Goal: Task Accomplishment & Management: Manage account settings

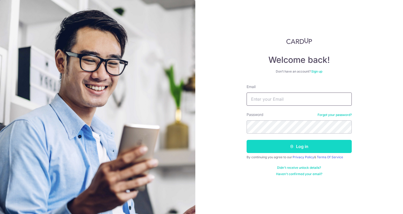
type input "[EMAIL_ADDRESS][DOMAIN_NAME]"
click at [278, 145] on button "Log in" at bounding box center [299, 146] width 105 height 13
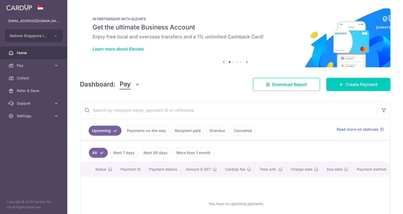
click at [241, 129] on link "Cancelled" at bounding box center [243, 131] width 25 height 10
